Goal: Task Accomplishment & Management: Use online tool/utility

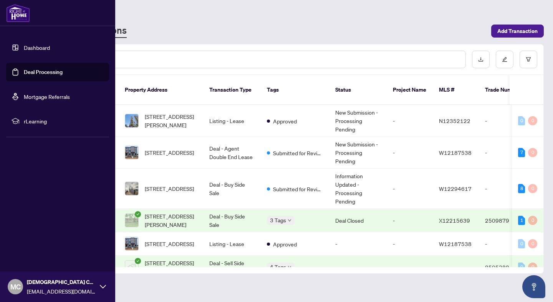
click at [26, 46] on link "Dashboard" at bounding box center [37, 47] width 26 height 7
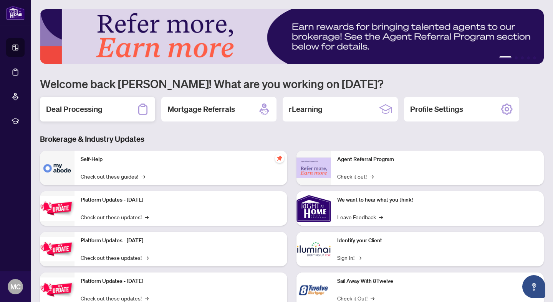
click at [117, 106] on div "Deal Processing" at bounding box center [97, 109] width 115 height 25
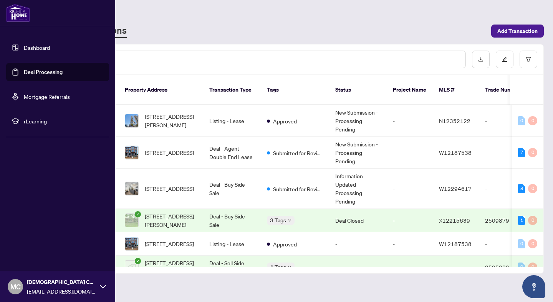
click at [31, 46] on link "Dashboard" at bounding box center [37, 47] width 26 height 7
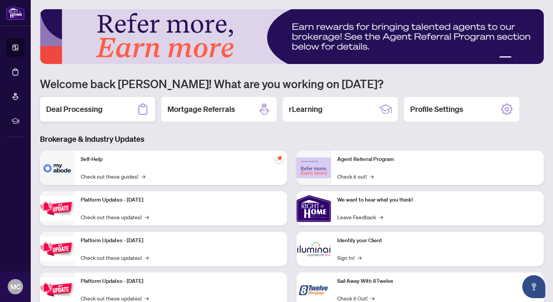
click at [119, 110] on div "Deal Processing" at bounding box center [97, 109] width 115 height 25
